Goal: Navigation & Orientation: Understand site structure

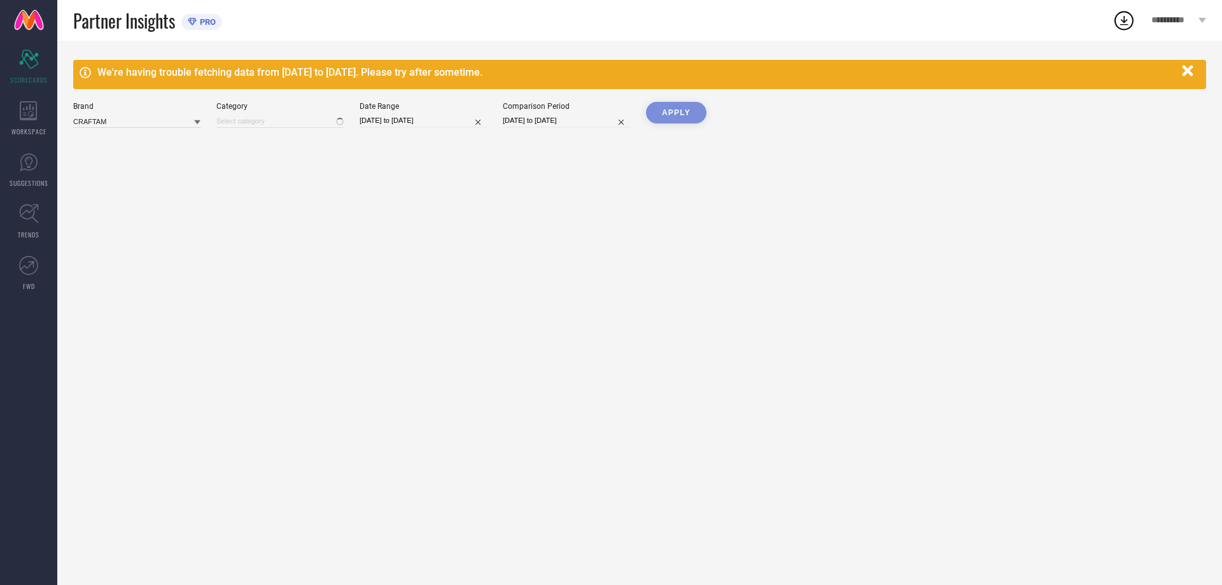
type input "All"
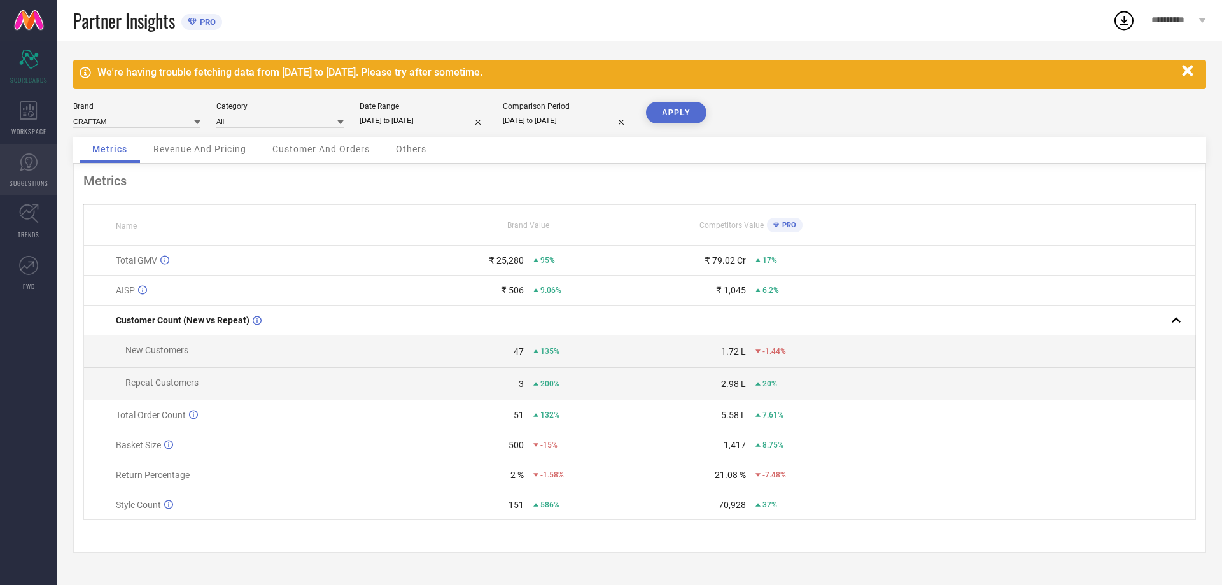
click at [31, 160] on icon at bounding box center [28, 162] width 19 height 19
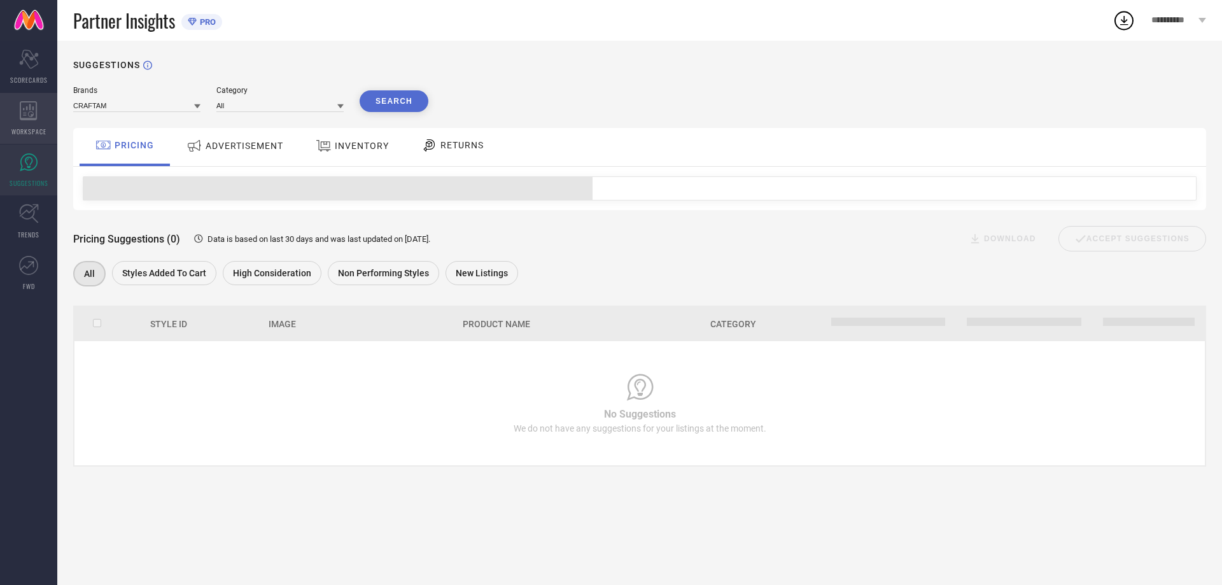
click at [34, 127] on span "WORKSPACE" at bounding box center [28, 132] width 35 height 10
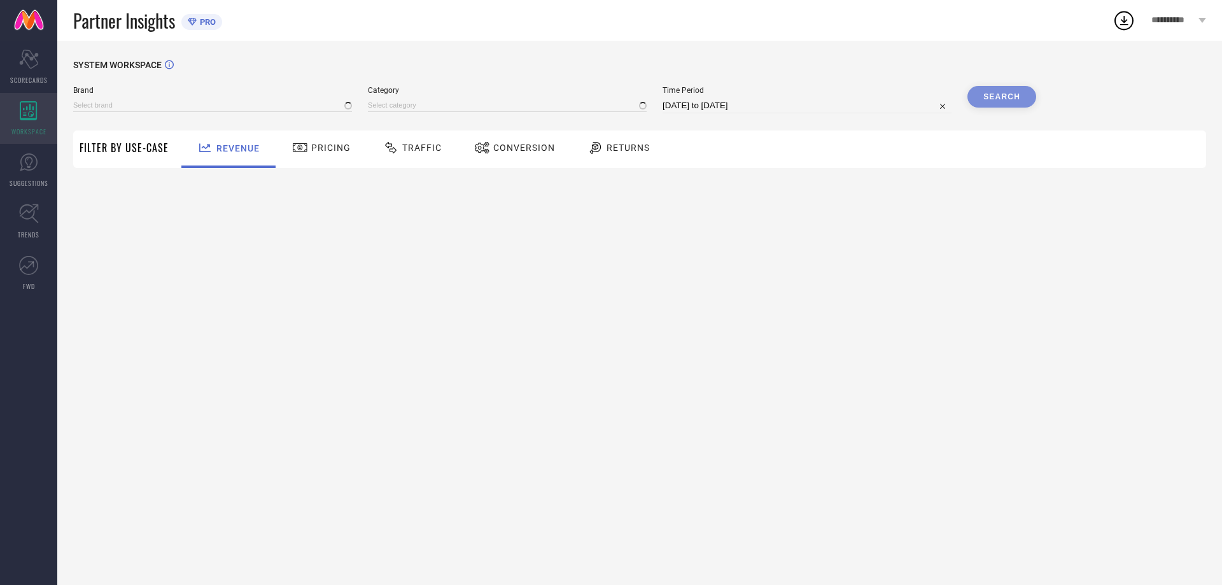
type input "CRAFTAM"
type input "All"
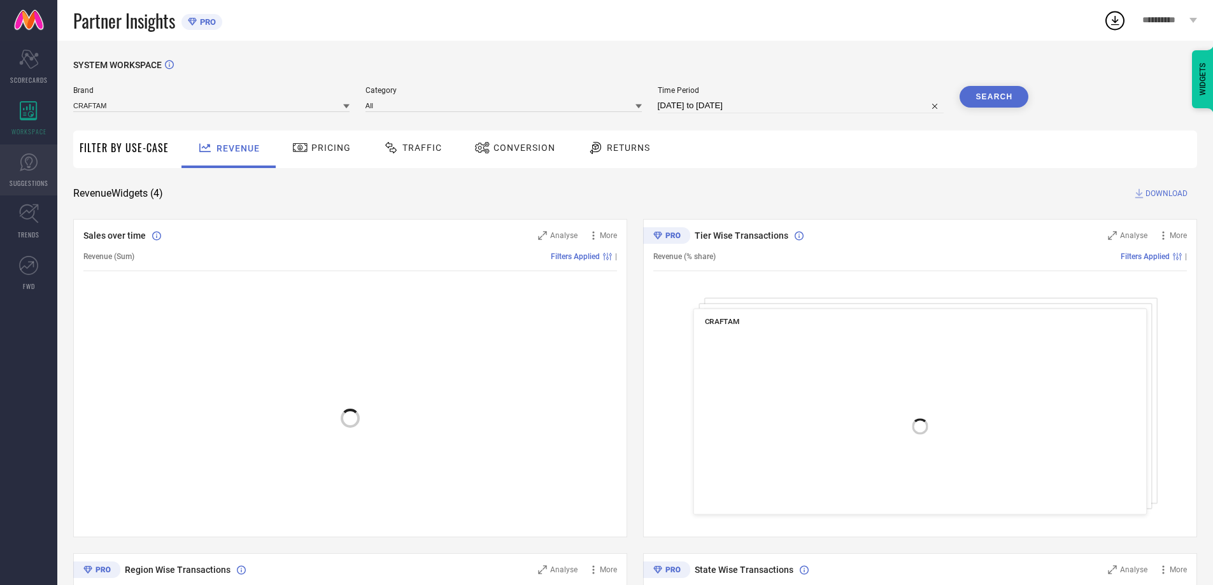
click at [29, 151] on link "SUGGESTIONS" at bounding box center [28, 170] width 57 height 51
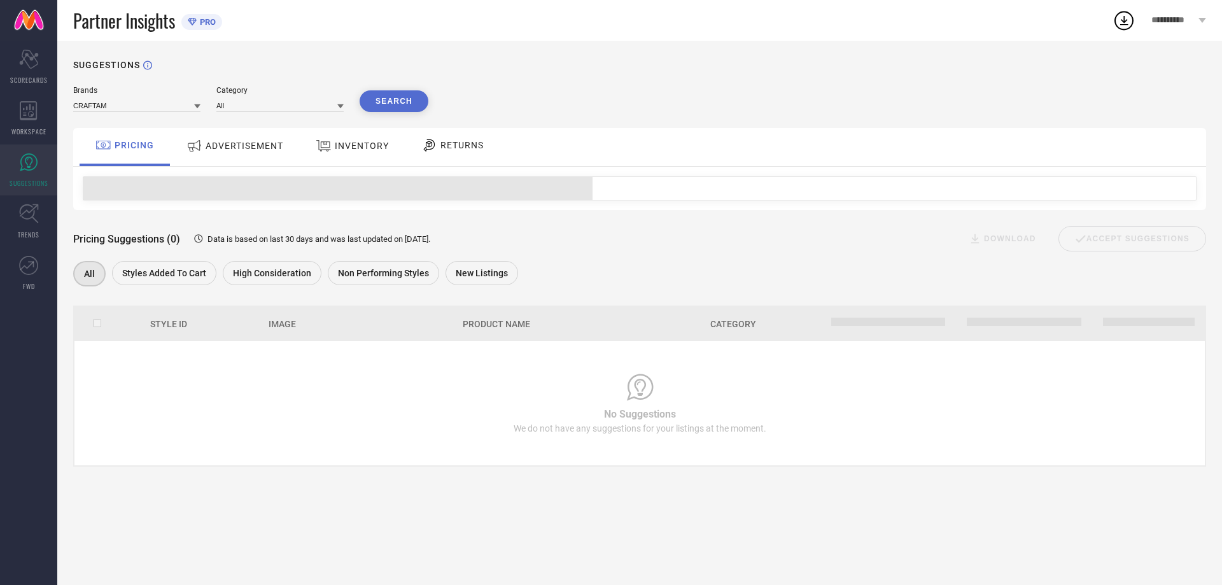
click at [229, 147] on span "ADVERTISEMENT" at bounding box center [245, 146] width 78 height 10
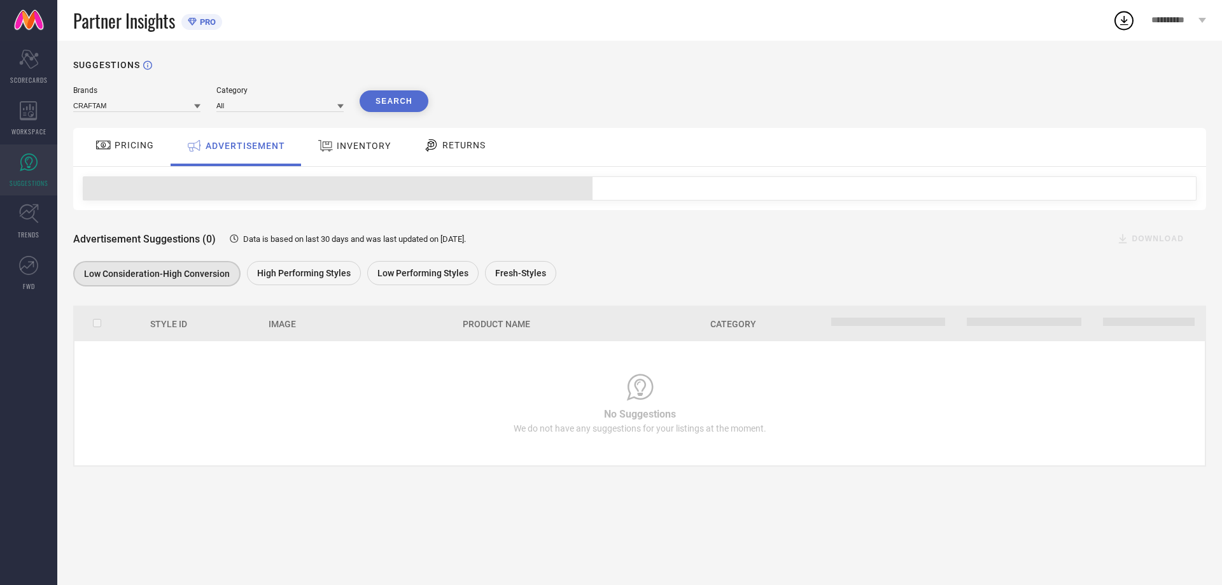
click at [351, 146] on span "INVENTORY" at bounding box center [364, 146] width 54 height 10
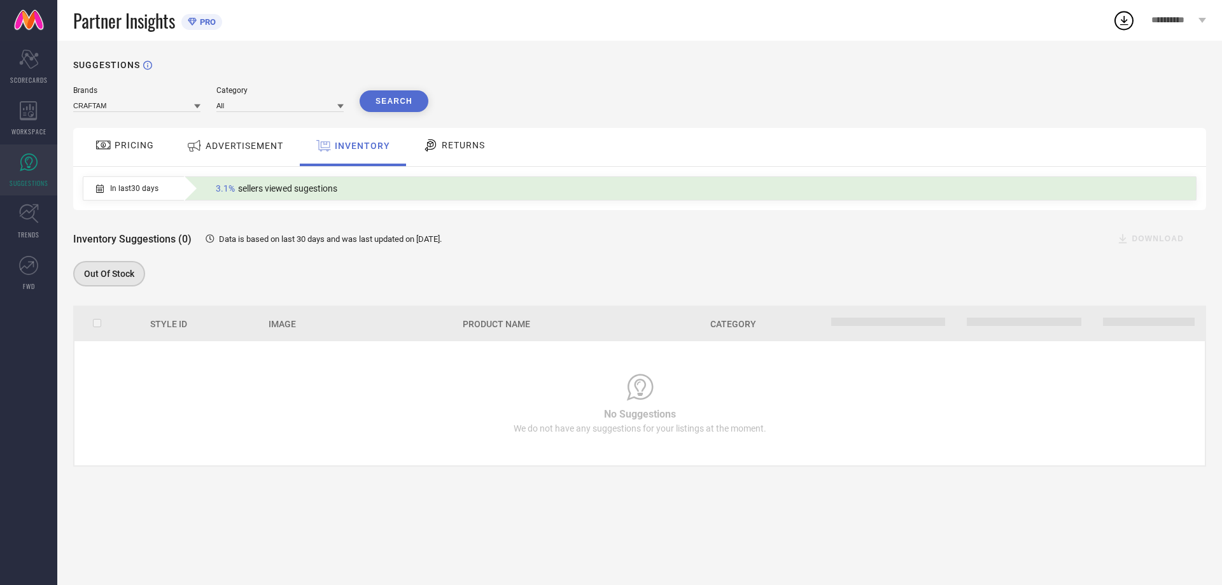
click at [460, 148] on span "RETURNS" at bounding box center [463, 145] width 43 height 10
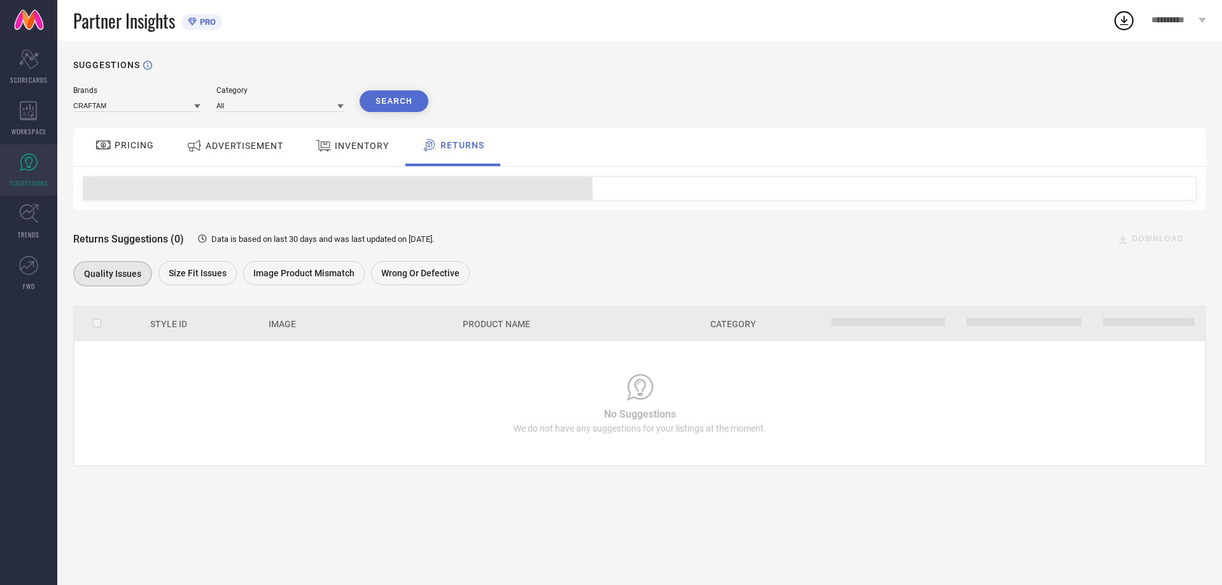
click at [28, 183] on span "SUGGESTIONS" at bounding box center [29, 183] width 39 height 10
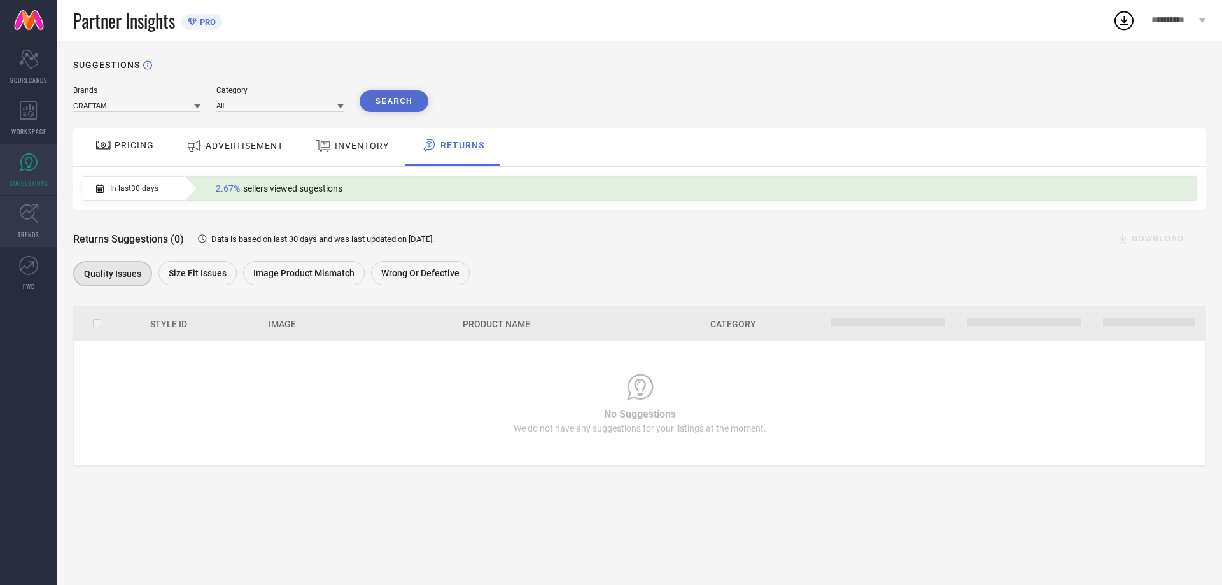
click at [28, 215] on icon at bounding box center [29, 214] width 20 height 20
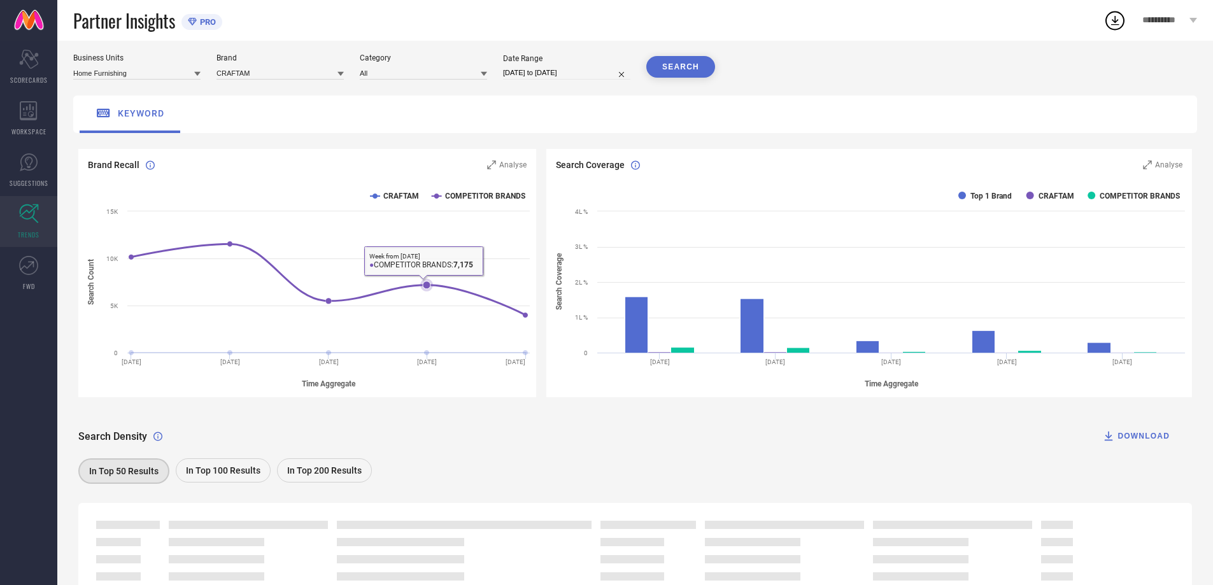
scroll to position [99, 0]
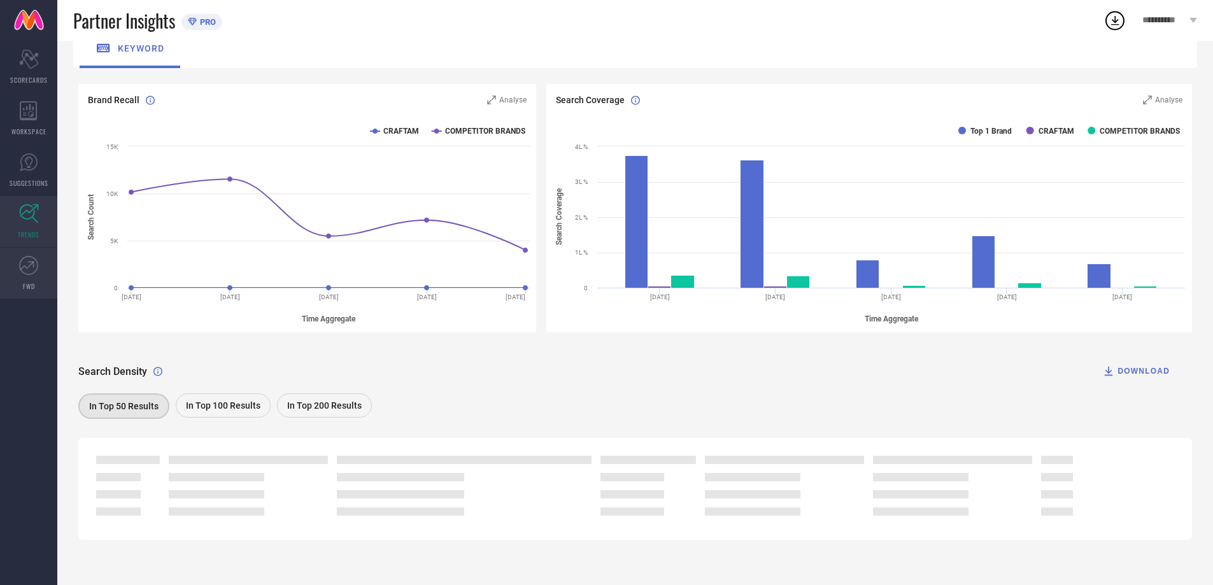
click at [24, 276] on link "FWD" at bounding box center [28, 273] width 57 height 51
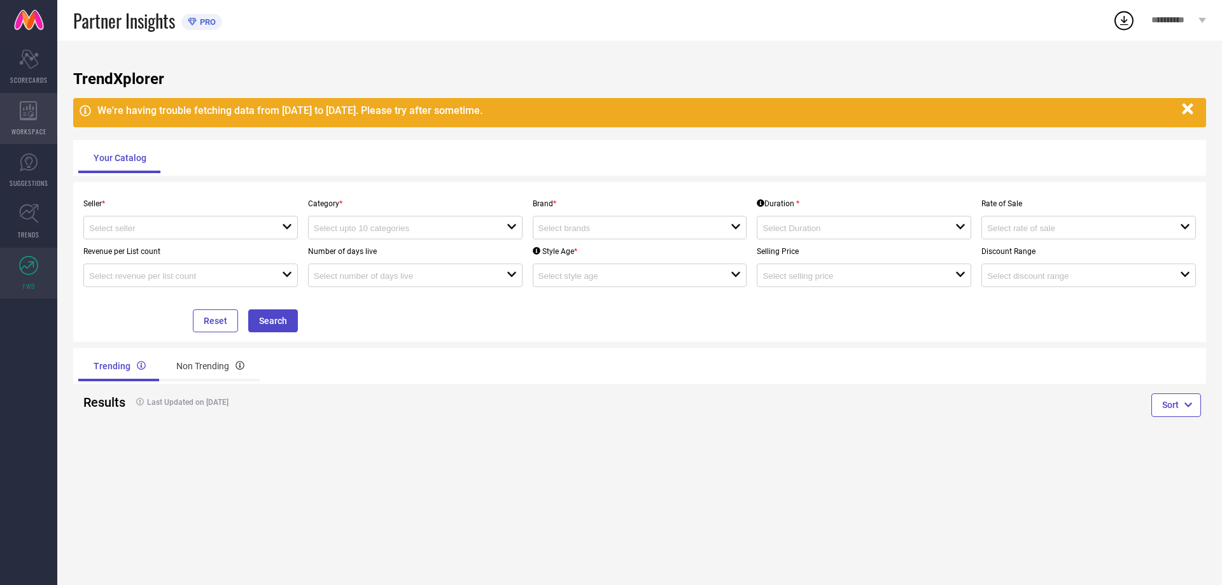
click at [27, 124] on div "WORKSPACE" at bounding box center [28, 118] width 57 height 51
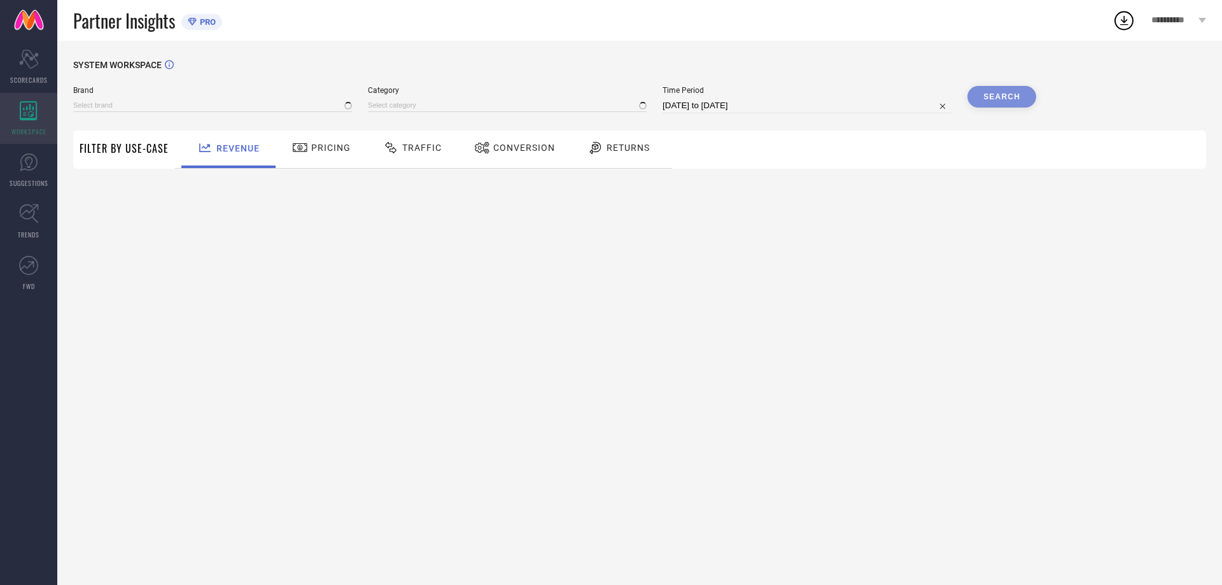
type input "CRAFTAM"
type input "All"
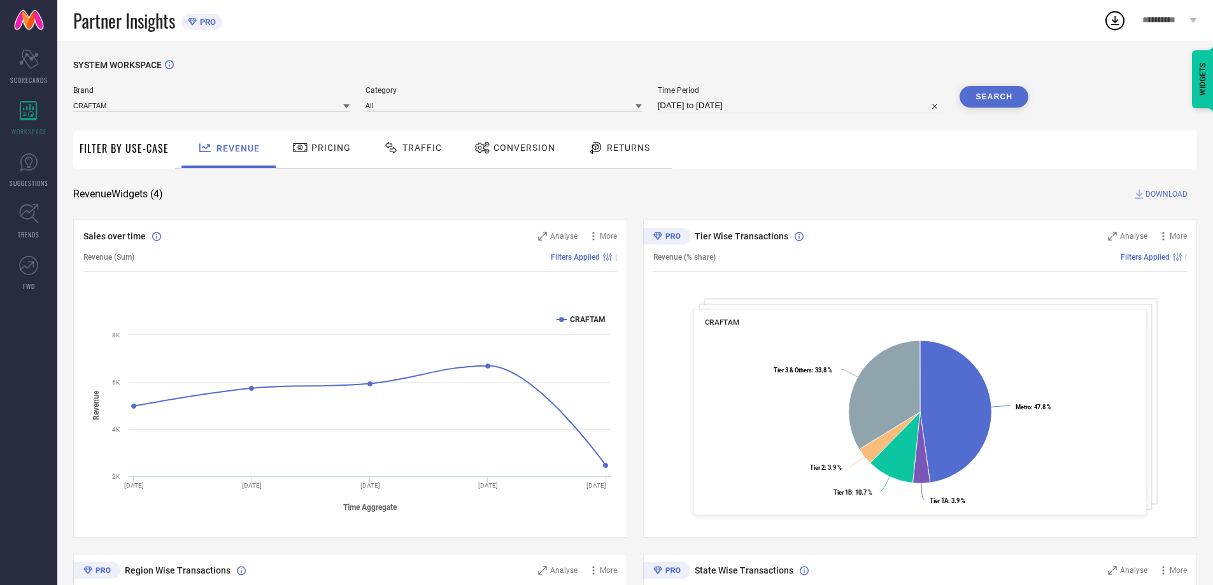
click at [525, 141] on div "Conversion" at bounding box center [514, 148] width 87 height 22
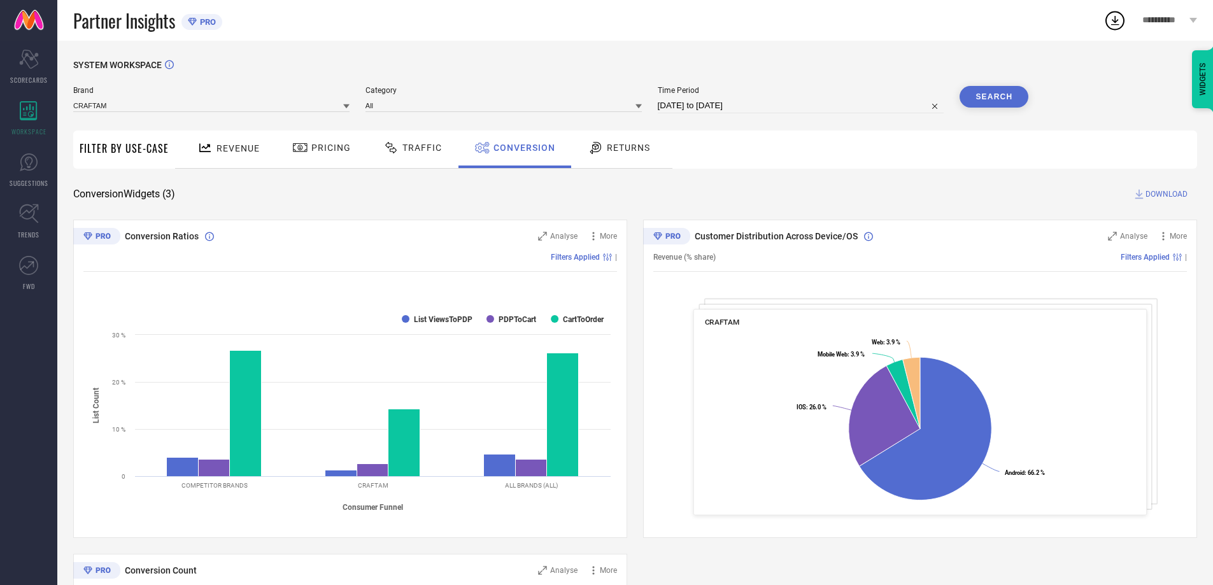
click at [629, 146] on span "Returns" at bounding box center [628, 148] width 43 height 10
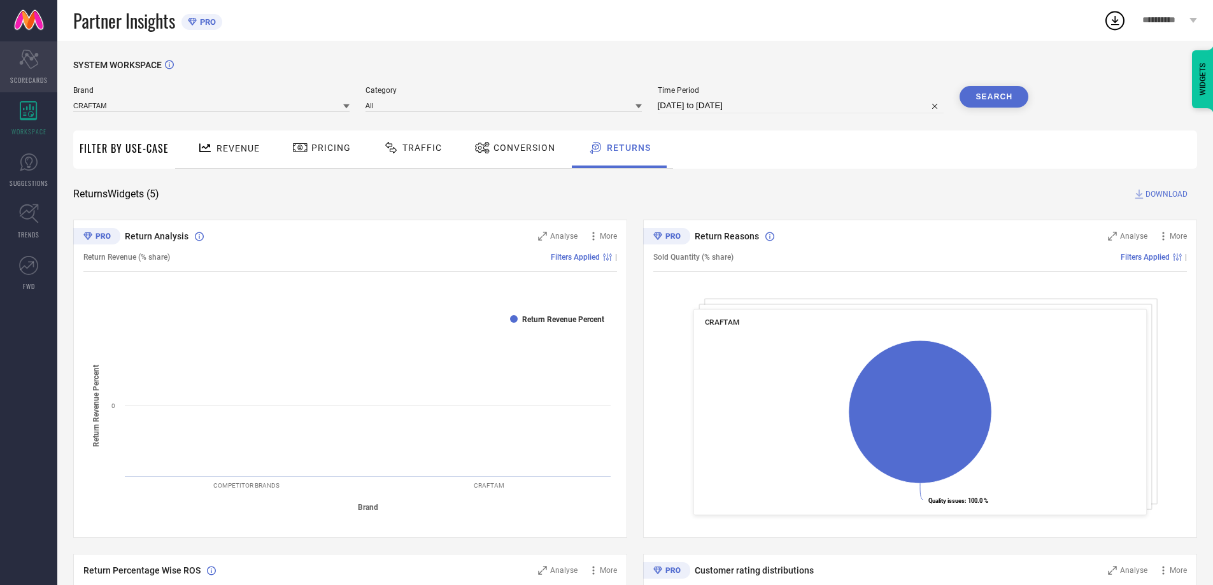
click at [24, 52] on icon "Scorecard" at bounding box center [29, 59] width 20 height 19
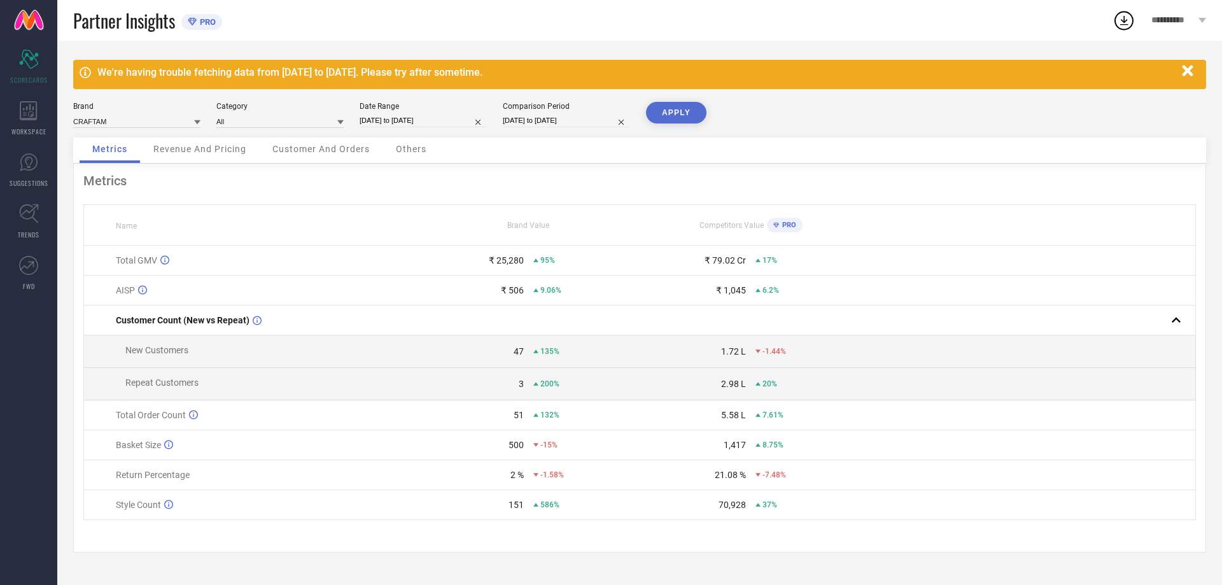
click at [211, 153] on span "Revenue And Pricing" at bounding box center [199, 149] width 93 height 10
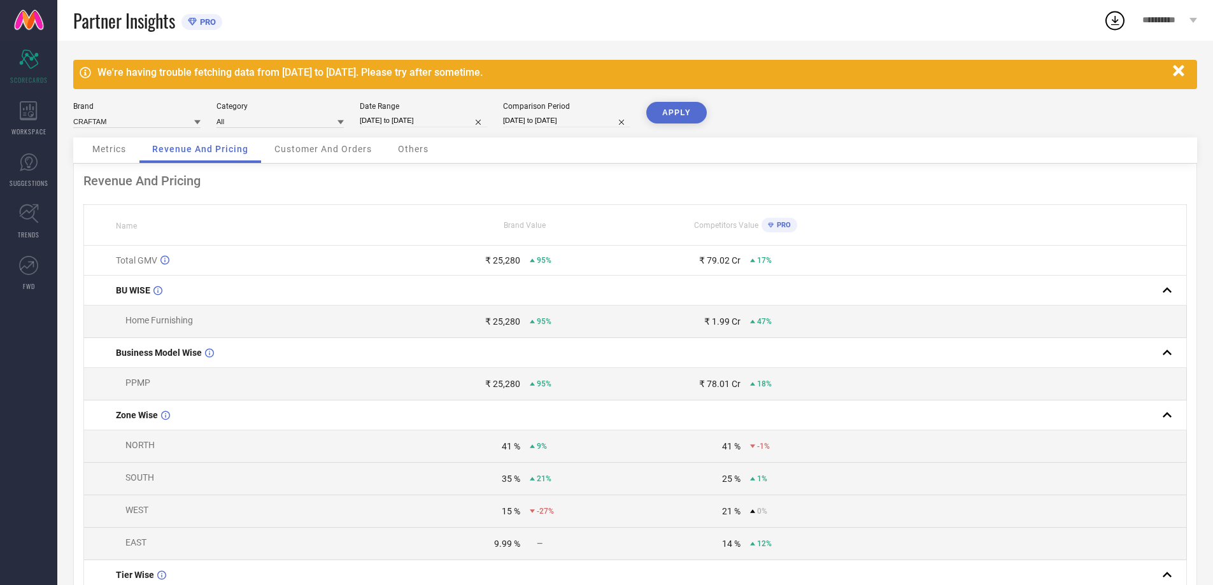
click at [322, 153] on span "Customer And Orders" at bounding box center [322, 149] width 97 height 10
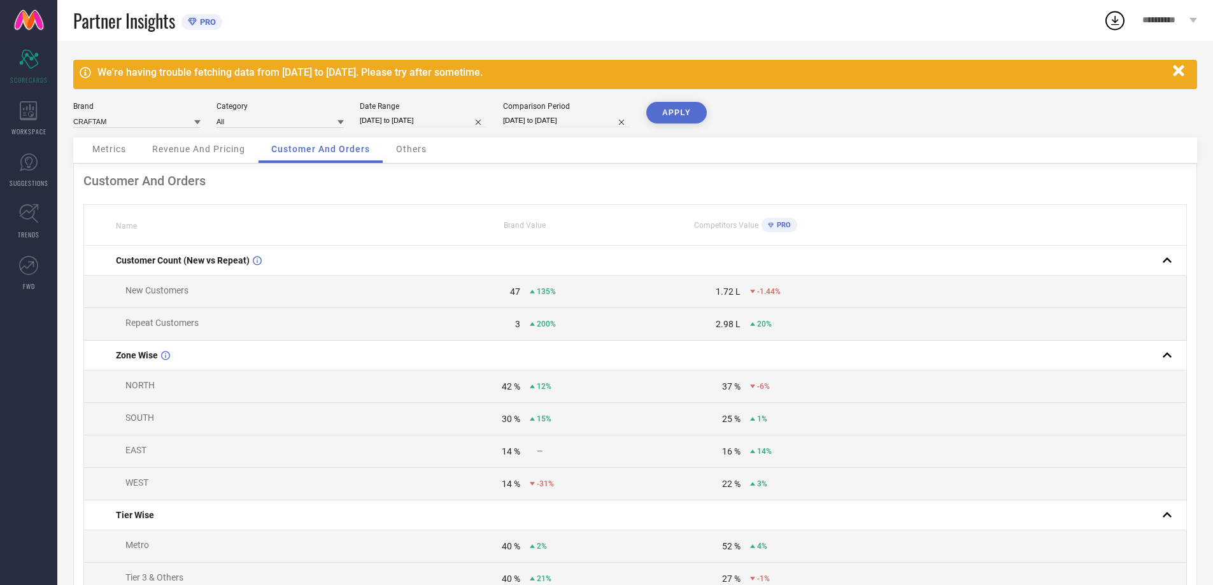
click at [419, 143] on div "Others" at bounding box center [411, 150] width 56 height 25
